Goal: Find specific page/section: Find specific page/section

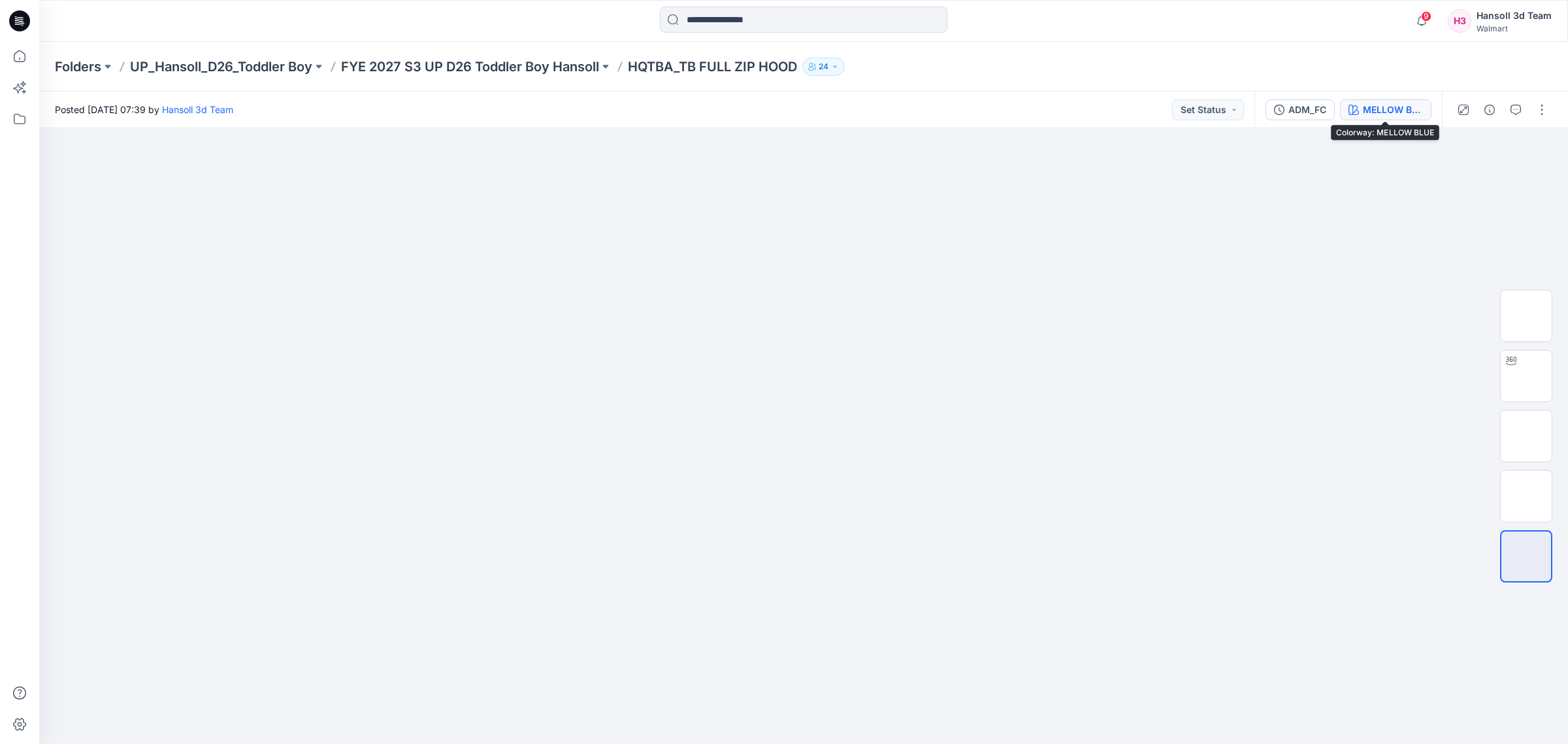
click at [1405, 112] on div "MELLOW BLUE" at bounding box center [1392, 109] width 60 height 14
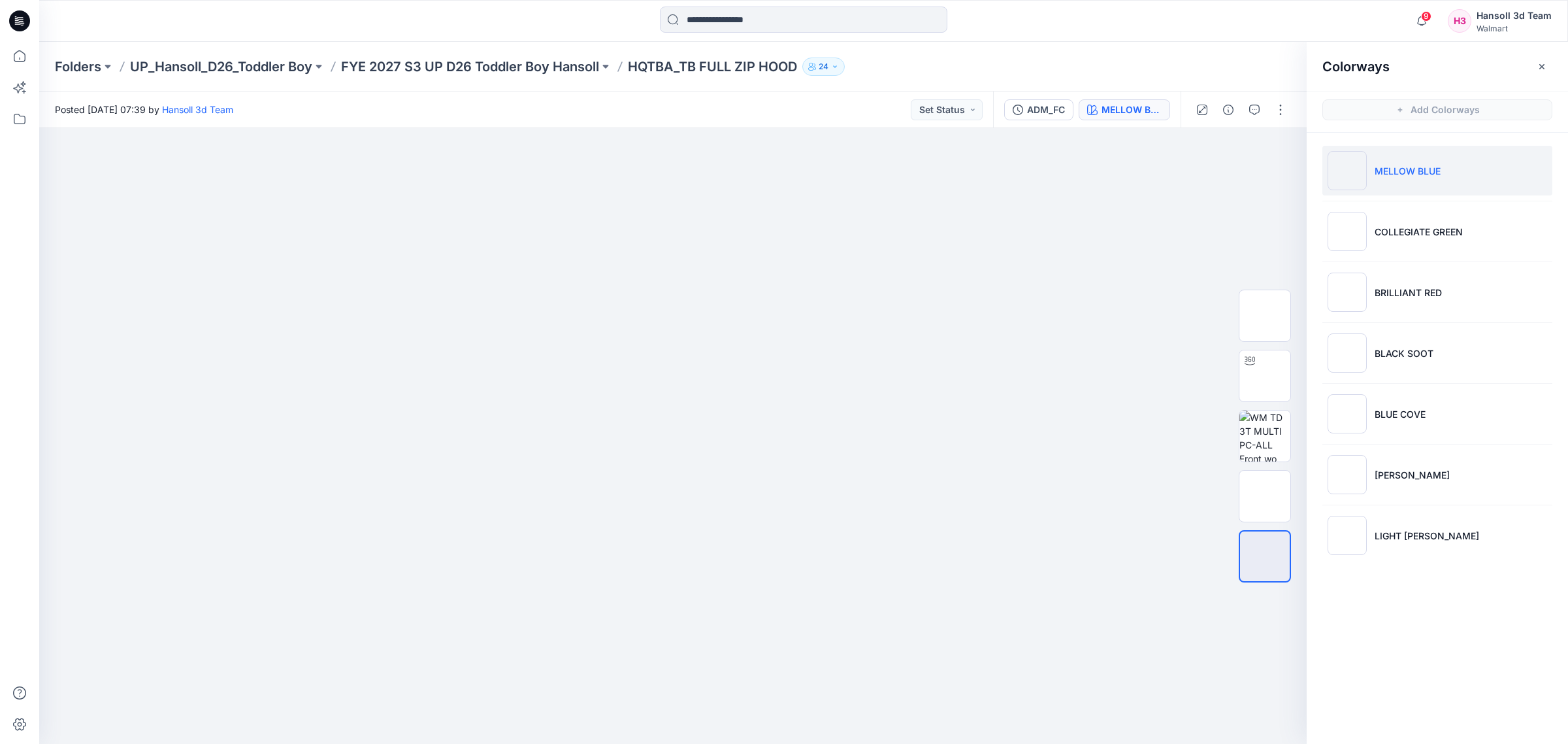
click at [532, 79] on div "Folders UP_Hansoll_D26_Toddler Boy FYE 2027 S3 UP D26 Toddler Boy Hansoll HQTBA…" at bounding box center [803, 67] width 1529 height 50
click at [533, 67] on p "FYE 2027 S3 UP D26 Toddler Boy Hansoll" at bounding box center [470, 66] width 258 height 18
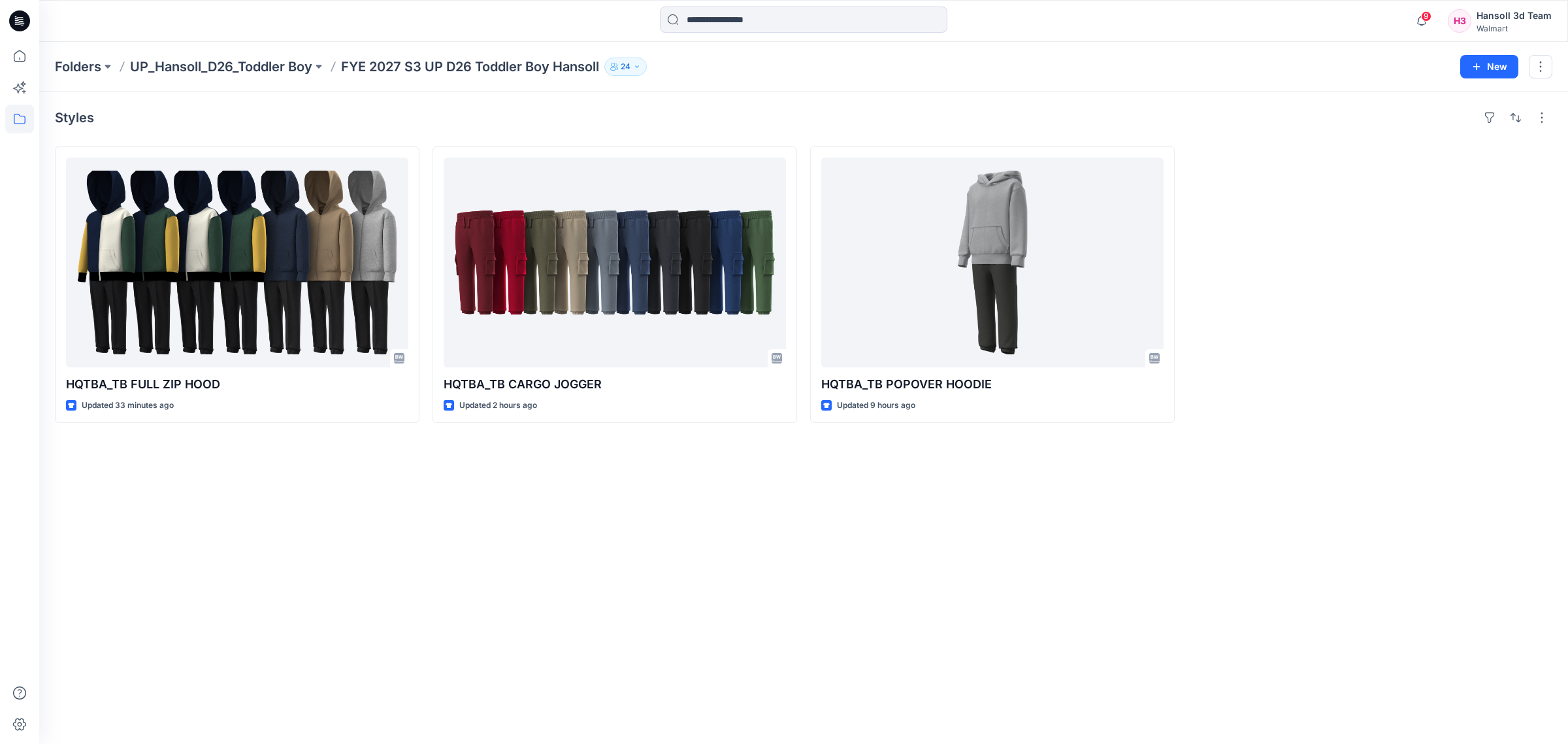
click at [1101, 490] on div "Styles HQTBA_TB FULL ZIP HOOD Updated 33 minutes ago HQTBA_TB CARGO JOGGER Upda…" at bounding box center [803, 417] width 1529 height 652
click at [1414, 501] on div "Styles HQTBA_TB FULL ZIP HOOD Updated 33 minutes ago HQTBA_TB CARGO JOGGER Upda…" at bounding box center [803, 417] width 1529 height 652
click at [1055, 579] on div "Styles HQTBA_TB FULL ZIP HOOD Updated 33 minutes ago HQTBA_TB CARGO JOGGER Upda…" at bounding box center [803, 417] width 1529 height 652
